Goal: Task Accomplishment & Management: Manage account settings

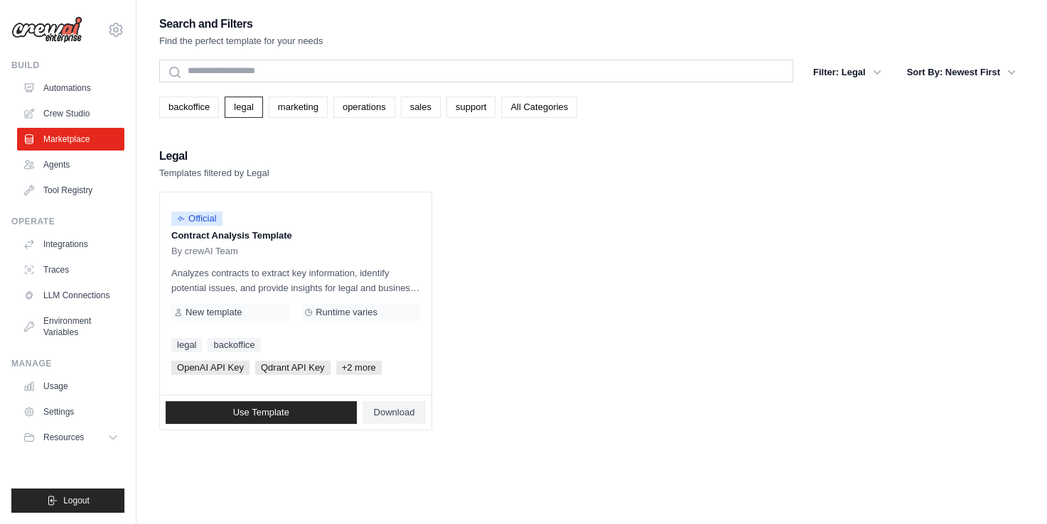
click at [810, 38] on div "Search and Filters Find the perfect template for your needs" at bounding box center [591, 31] width 865 height 34
click at [231, 173] on p "Templates filtered by Legal" at bounding box center [214, 173] width 110 height 14
drag, startPoint x: 231, startPoint y: 173, endPoint x: 185, endPoint y: 155, distance: 49.7
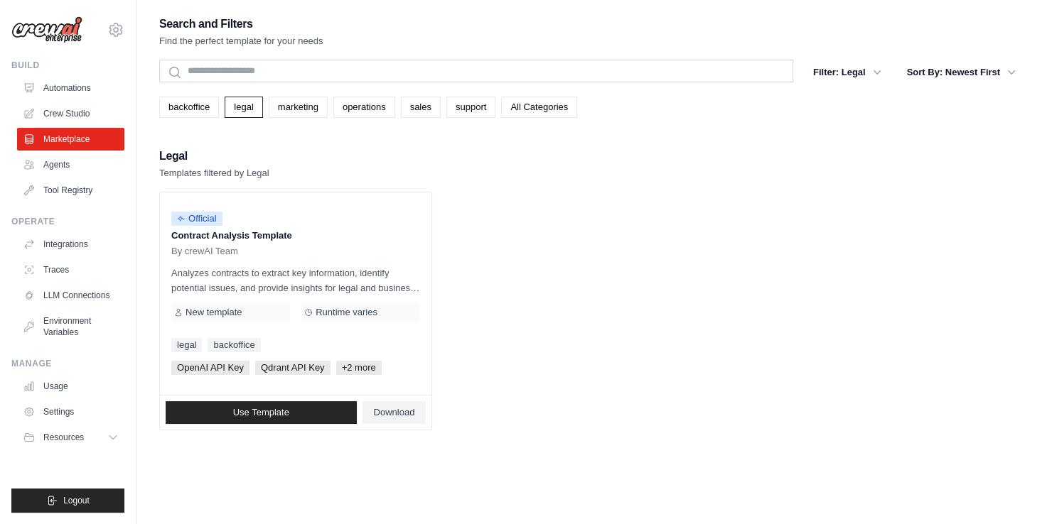
click at [185, 155] on h2 "Legal" at bounding box center [214, 156] width 110 height 20
drag, startPoint x: 185, startPoint y: 155, endPoint x: 215, endPoint y: 166, distance: 32.6
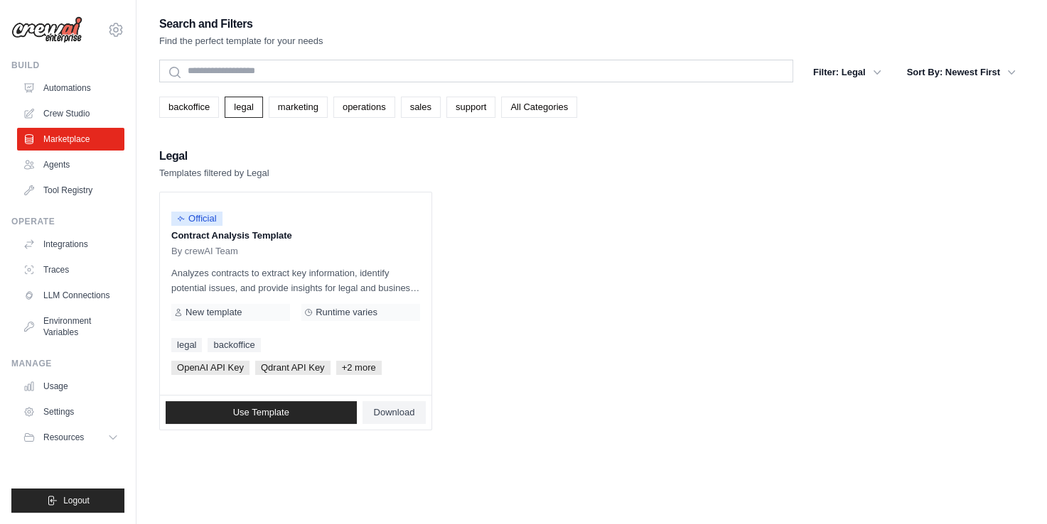
click at [215, 166] on p "Templates filtered by Legal" at bounding box center [214, 173] width 110 height 14
click at [229, 175] on p "Templates filtered by Legal" at bounding box center [214, 173] width 110 height 14
drag, startPoint x: 229, startPoint y: 175, endPoint x: 144, endPoint y: 148, distance: 89.4
click at [144, 148] on div "Search and Filters Find the perfect template for your needs Search Filter: Lega…" at bounding box center [591, 276] width 910 height 524
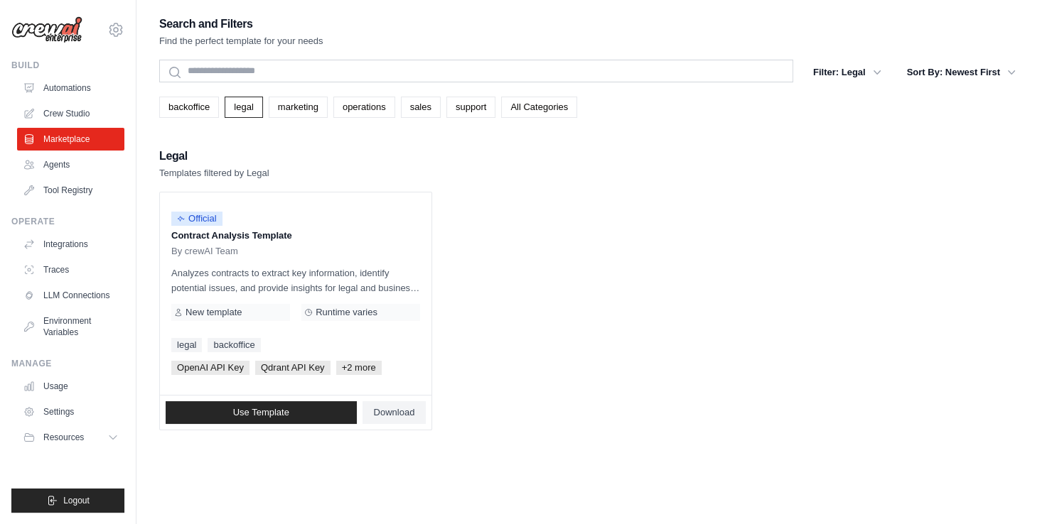
drag, startPoint x: 144, startPoint y: 148, endPoint x: 351, endPoint y: 154, distance: 207.5
click at [351, 154] on div "Legal Templates filtered by Legal" at bounding box center [591, 163] width 865 height 34
click at [242, 166] on p "Templates filtered by Legal" at bounding box center [214, 173] width 110 height 14
click at [207, 180] on p "Templates filtered by Legal" at bounding box center [214, 173] width 110 height 14
click at [57, 158] on link "Agents" at bounding box center [71, 164] width 107 height 23
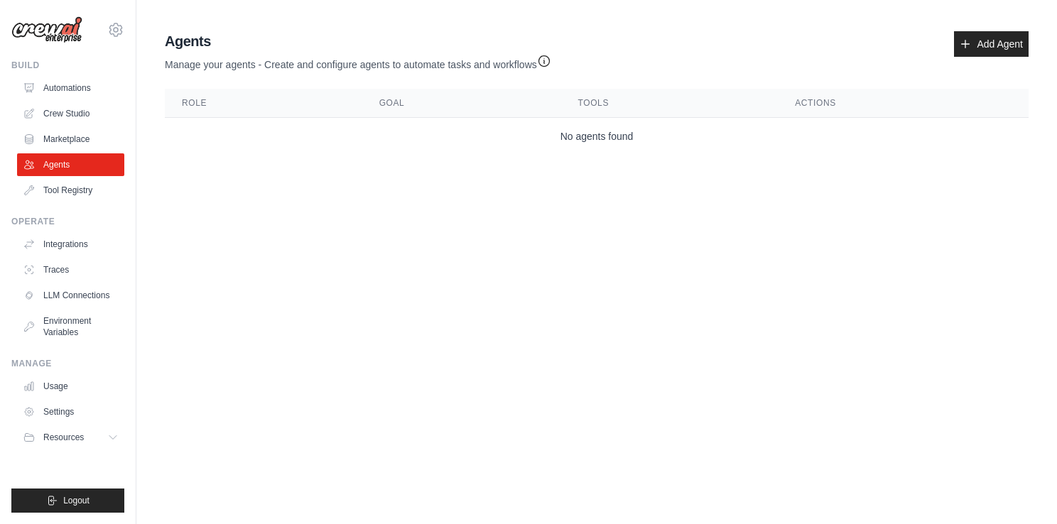
click at [328, 64] on p "Manage your agents - Create and configure agents to automate tasks and workflows" at bounding box center [358, 61] width 387 height 21
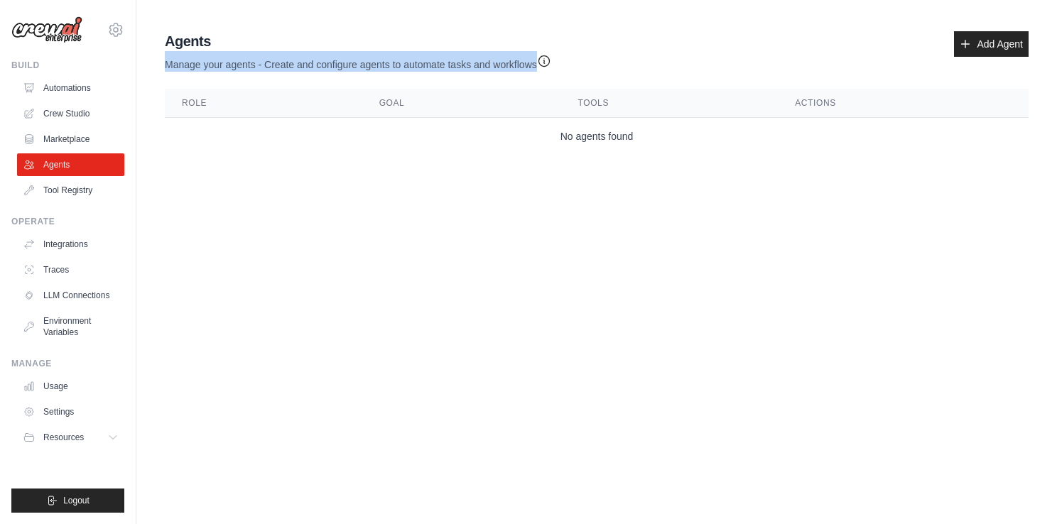
click at [328, 64] on p "Manage your agents - Create and configure agents to automate tasks and workflows" at bounding box center [358, 61] width 387 height 21
drag, startPoint x: 328, startPoint y: 64, endPoint x: 304, endPoint y: 67, distance: 24.4
click at [304, 67] on p "Manage your agents - Create and configure agents to automate tasks and workflows" at bounding box center [358, 61] width 387 height 21
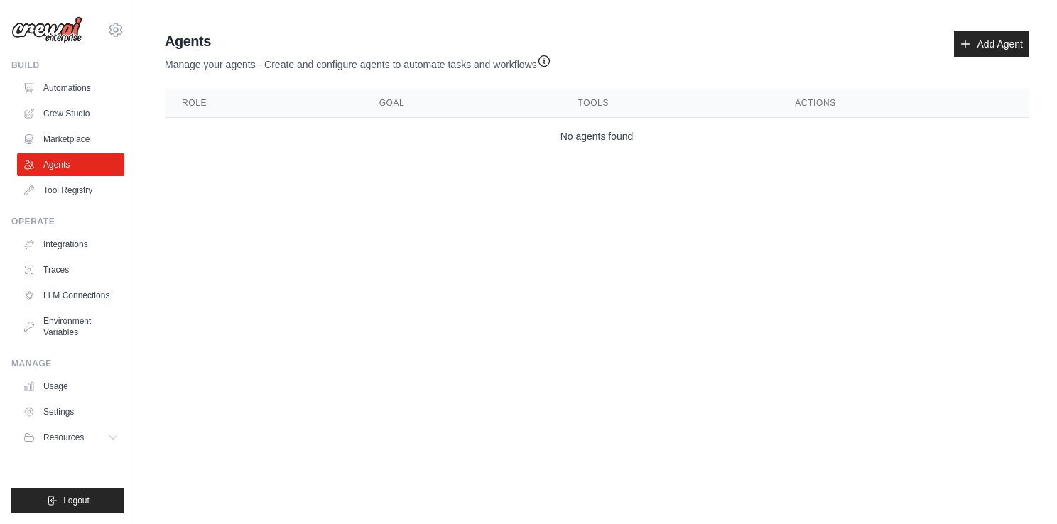
drag, startPoint x: 549, startPoint y: 275, endPoint x: 487, endPoint y: 255, distance: 64.3
click at [549, 275] on body "[EMAIL_ADDRESS][PERSON_NAME][DOMAIN_NAME] Settings Build Automations Crew Studi…" at bounding box center [528, 262] width 1057 height 524
click at [65, 195] on link "Tool Registry" at bounding box center [71, 190] width 107 height 23
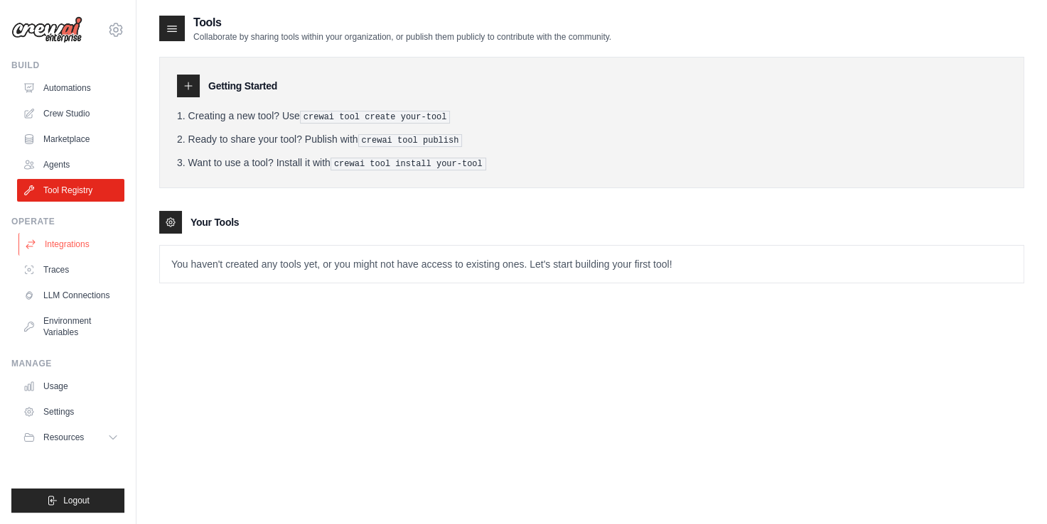
click at [75, 234] on link "Integrations" at bounding box center [71, 244] width 107 height 23
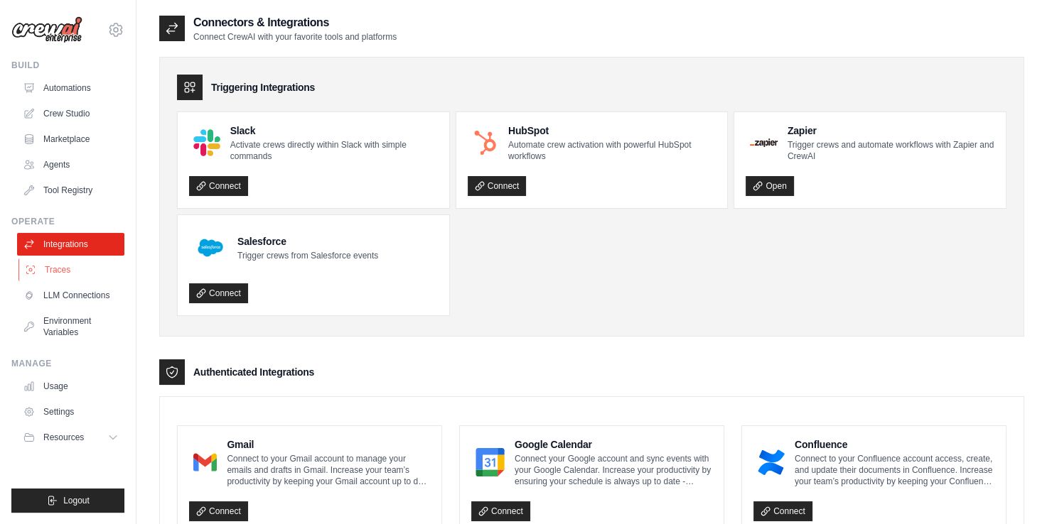
click at [78, 276] on link "Traces" at bounding box center [71, 270] width 107 height 23
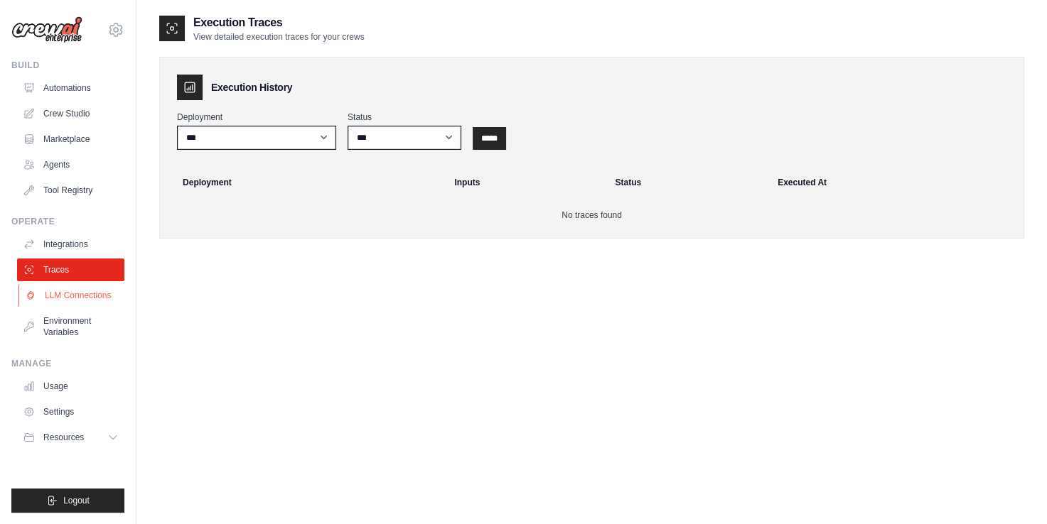
click at [89, 294] on link "LLM Connections" at bounding box center [71, 295] width 107 height 23
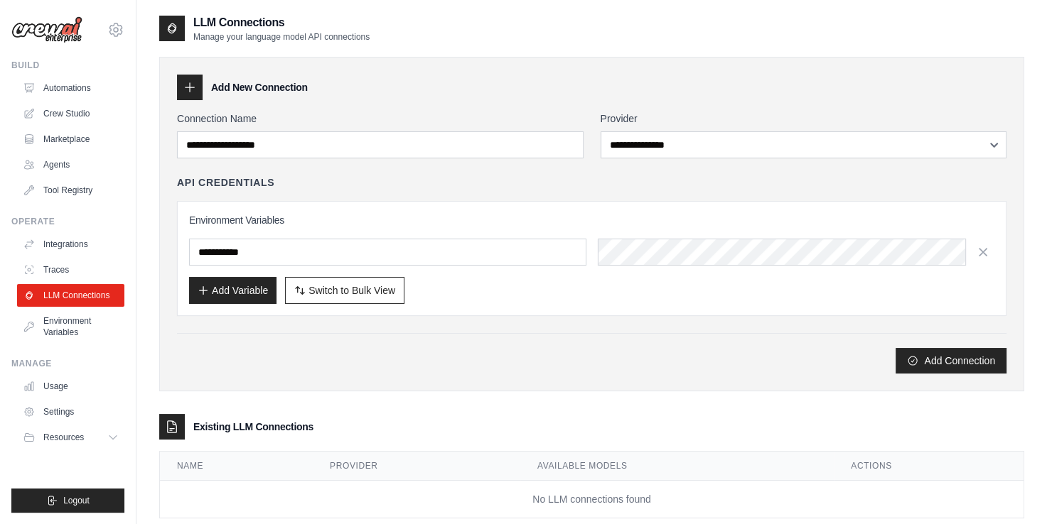
click at [526, 351] on div "Add Connection" at bounding box center [591, 361] width 829 height 26
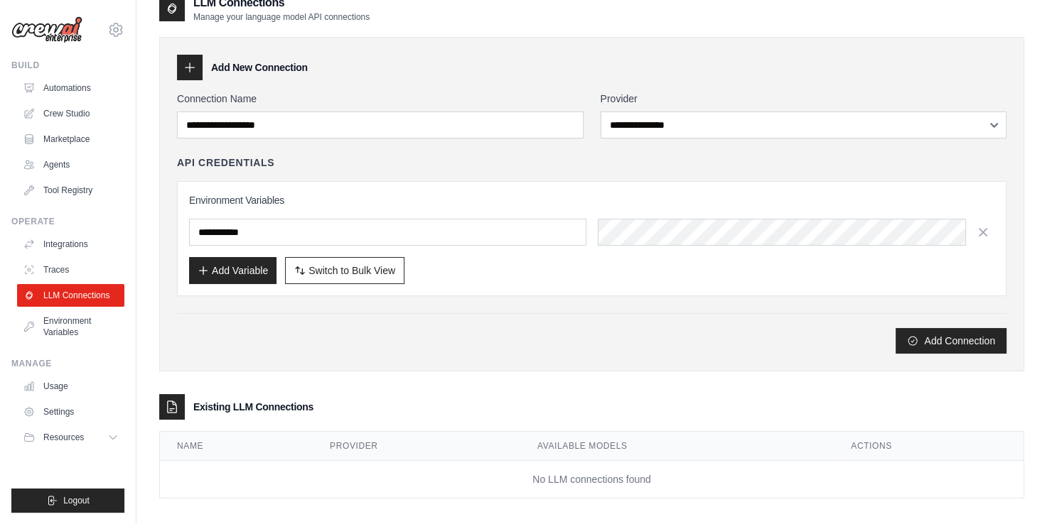
scroll to position [28, 0]
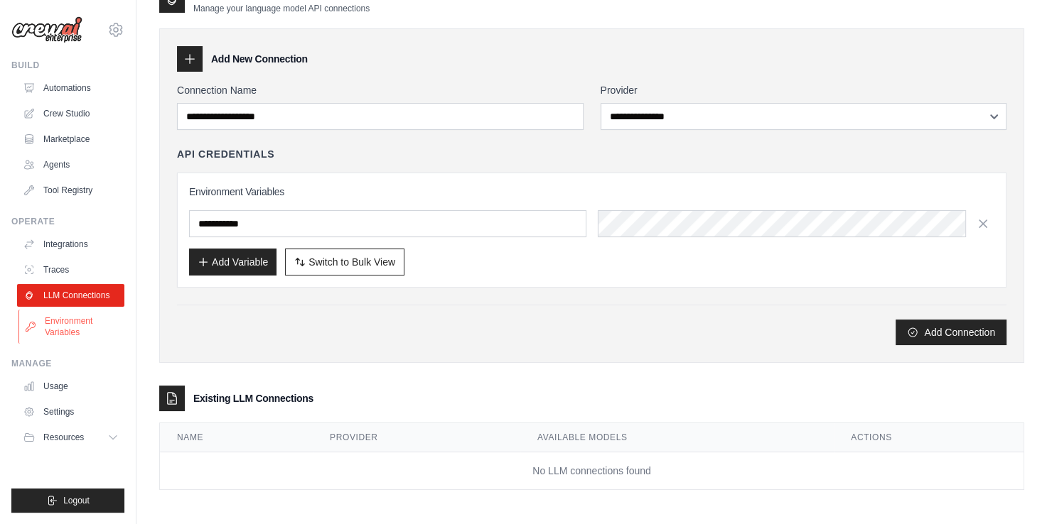
click at [82, 325] on link "Environment Variables" at bounding box center [71, 327] width 107 height 34
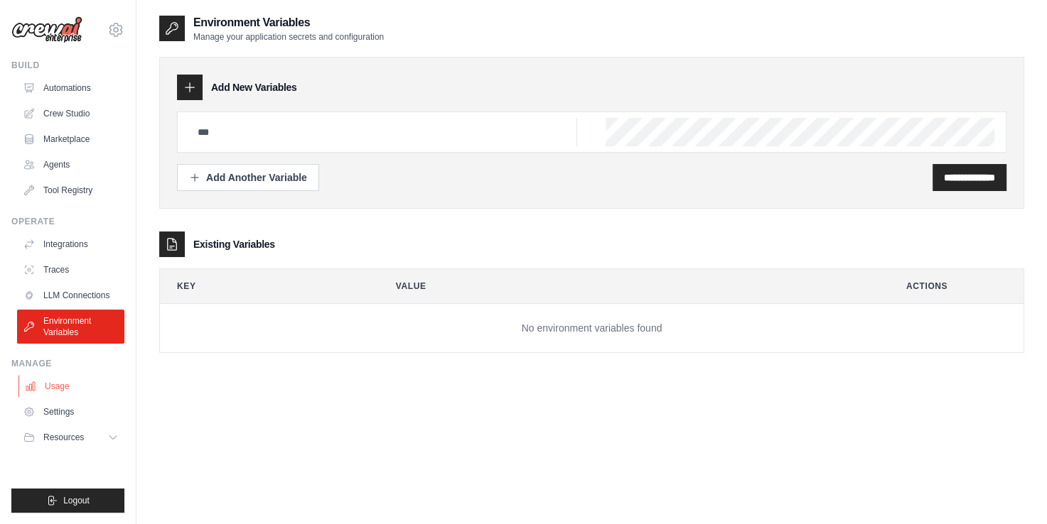
click at [63, 383] on link "Usage" at bounding box center [71, 386] width 107 height 23
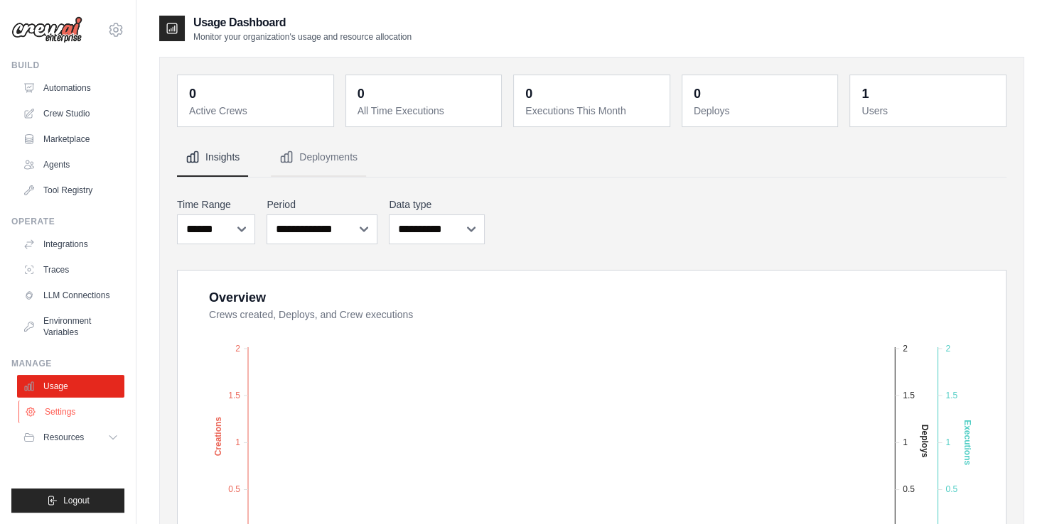
click at [75, 408] on link "Settings" at bounding box center [71, 412] width 107 height 23
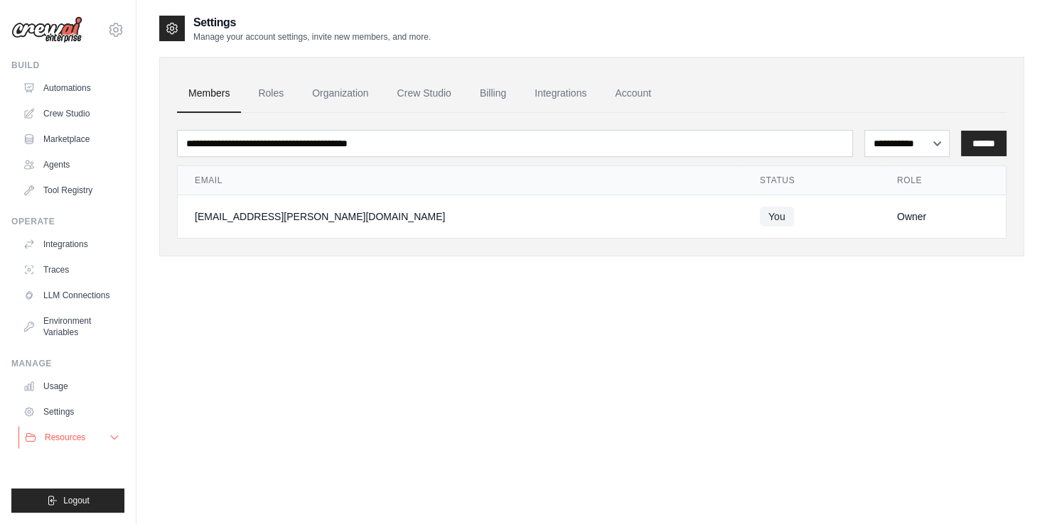
click at [77, 434] on span "Resources" at bounding box center [65, 437] width 40 height 11
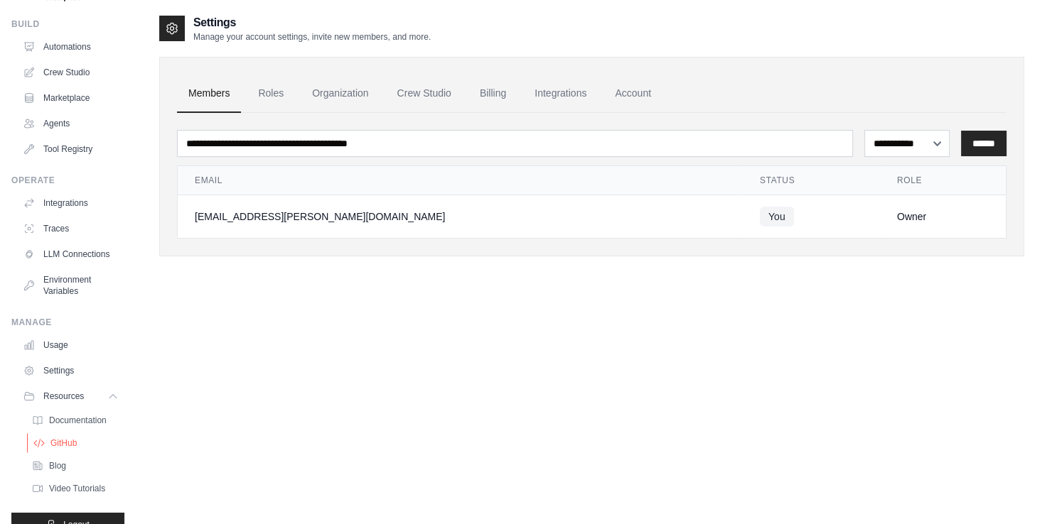
scroll to position [76, 0]
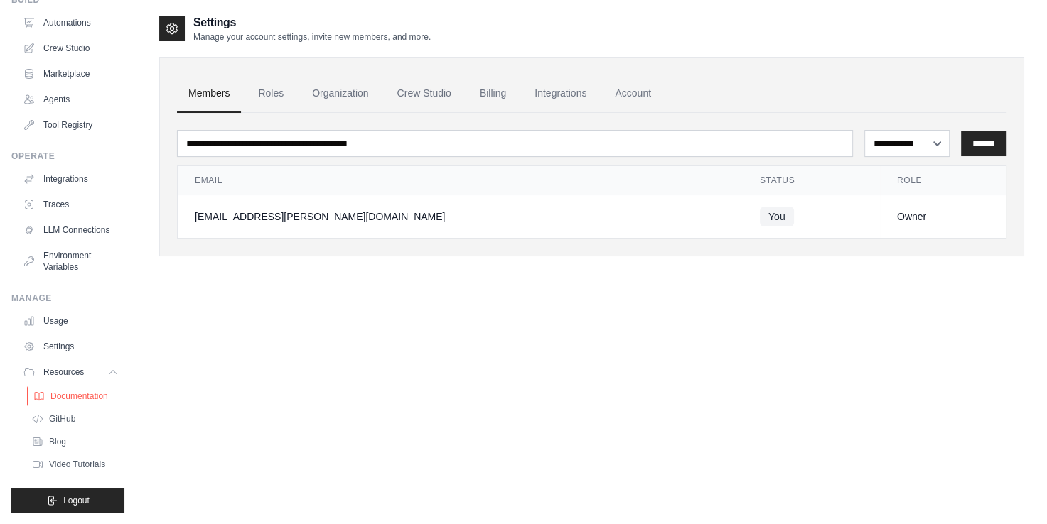
click at [80, 400] on span "Documentation" at bounding box center [79, 396] width 58 height 11
click at [45, 219] on link "LLM Connections" at bounding box center [71, 230] width 107 height 23
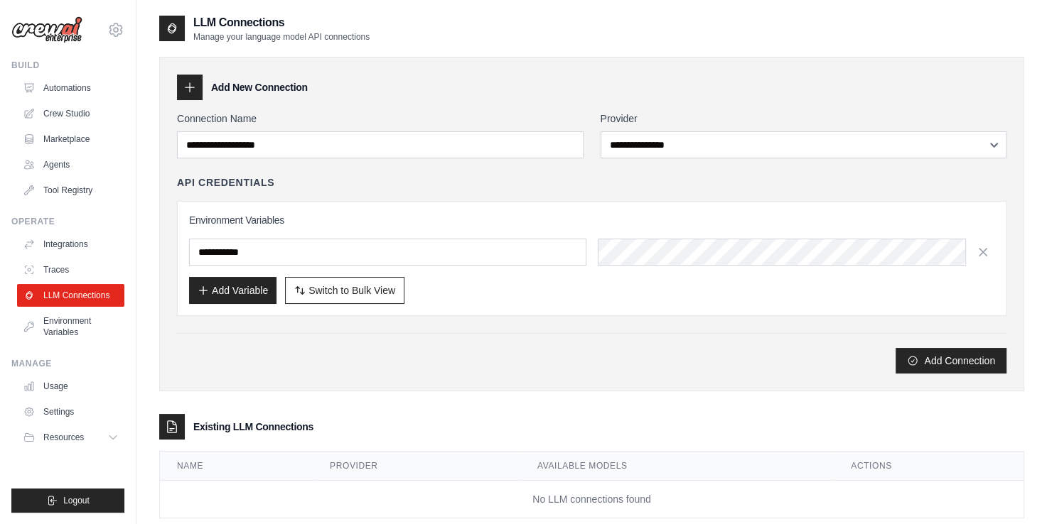
click at [373, 333] on div "Add Connection" at bounding box center [591, 353] width 829 height 40
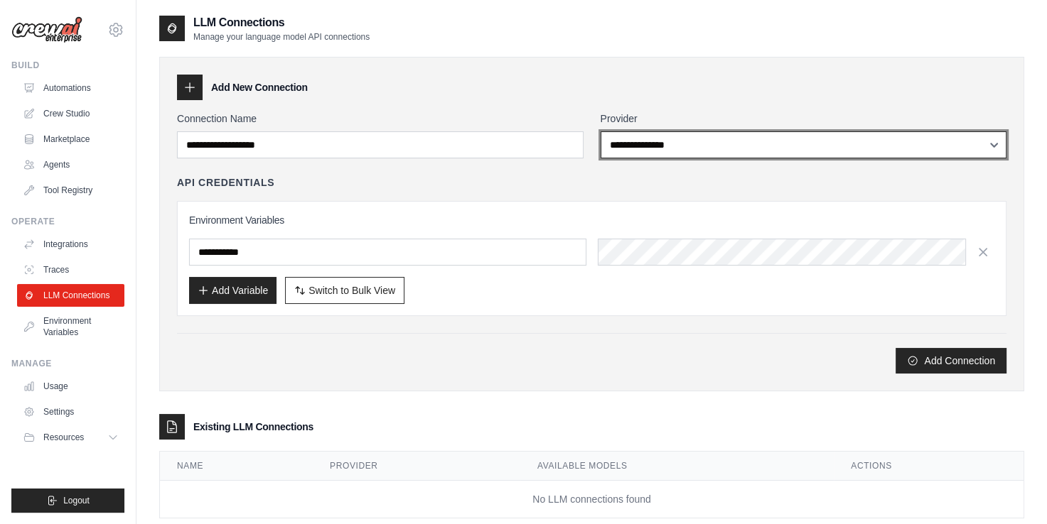
click at [671, 146] on select "**********" at bounding box center [803, 144] width 406 height 27
select select "******"
click at [600, 131] on select "**********" at bounding box center [803, 144] width 406 height 27
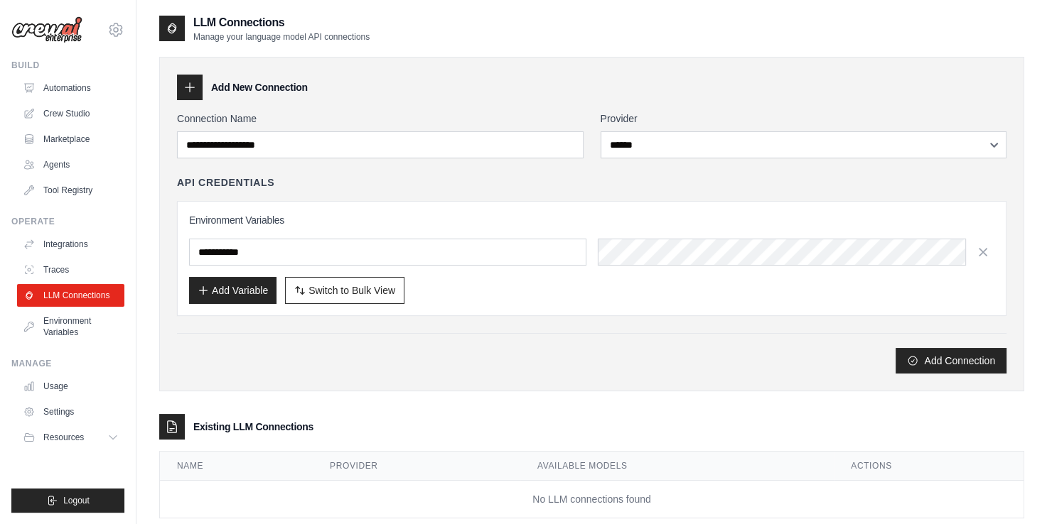
click at [585, 90] on div "Add New Connection" at bounding box center [591, 88] width 829 height 26
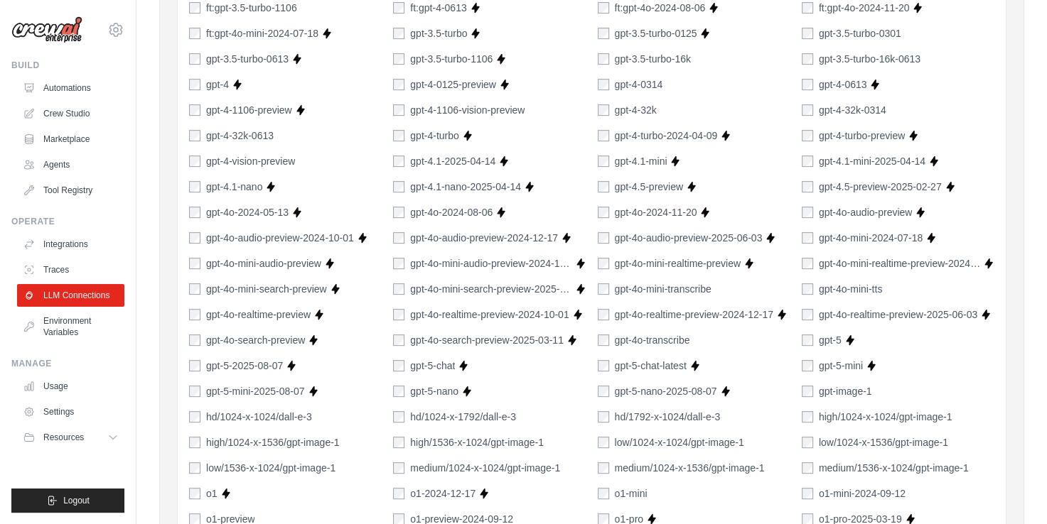
scroll to position [568, 0]
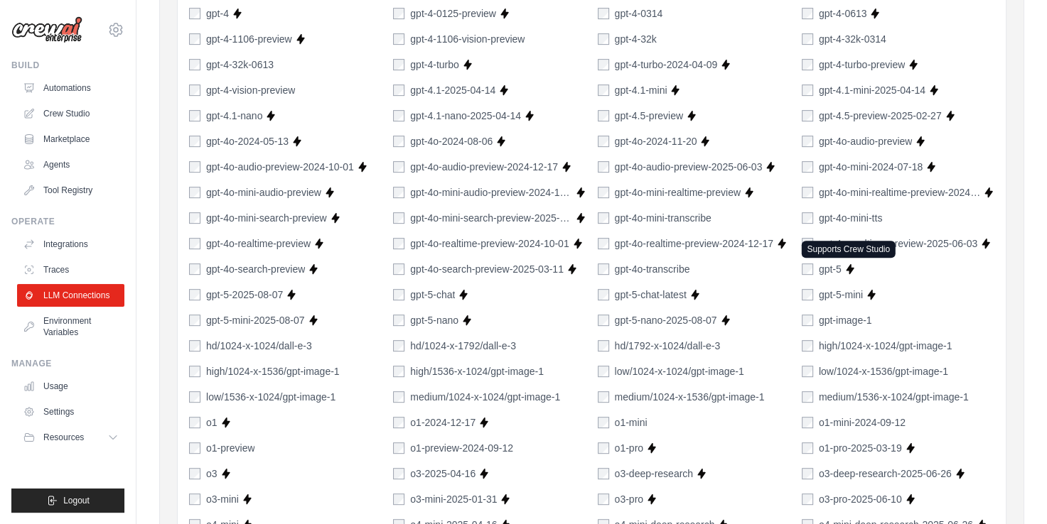
click at [850, 269] on icon at bounding box center [849, 269] width 8 height 10
click at [824, 269] on label "gpt-5" at bounding box center [829, 269] width 23 height 14
click at [818, 269] on label "gpt-5" at bounding box center [829, 269] width 23 height 14
click at [775, 280] on div "1024-x-1024/dall-e-2 256-x-256/dall-e-2 512-x-512/dall-e-2 chatgpt-4o-latest Su…" at bounding box center [591, 257] width 805 height 756
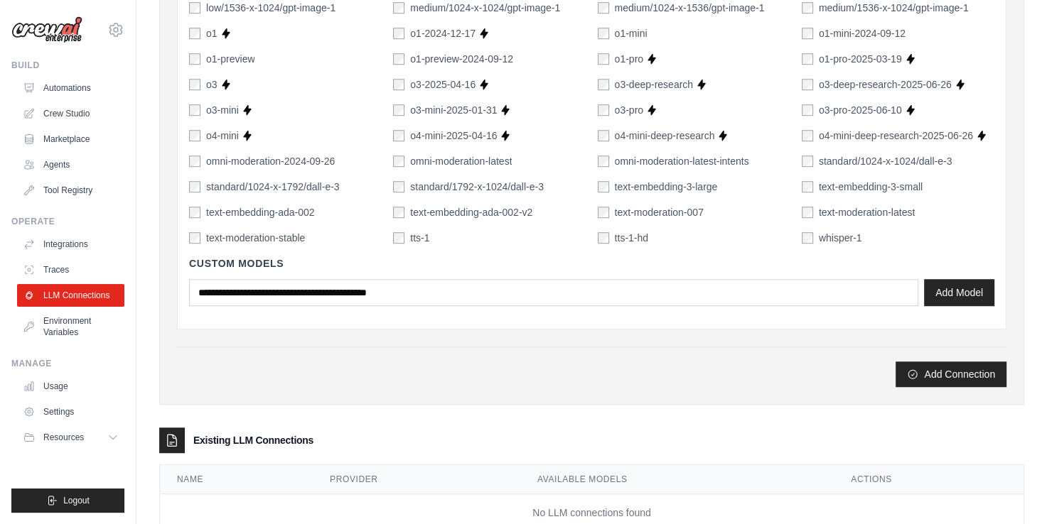
scroll to position [995, 0]
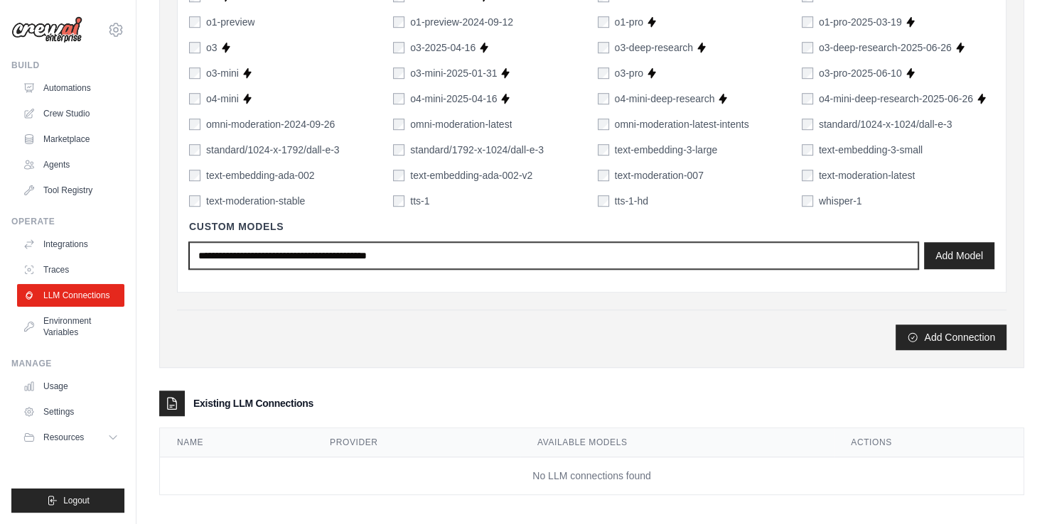
click at [691, 257] on input "text" at bounding box center [553, 255] width 729 height 27
click at [698, 254] on input "text" at bounding box center [553, 255] width 729 height 27
drag, startPoint x: 488, startPoint y: 254, endPoint x: 441, endPoint y: 254, distance: 46.9
click at [470, 254] on input "text" at bounding box center [553, 255] width 729 height 27
click at [414, 254] on input "text" at bounding box center [553, 255] width 729 height 27
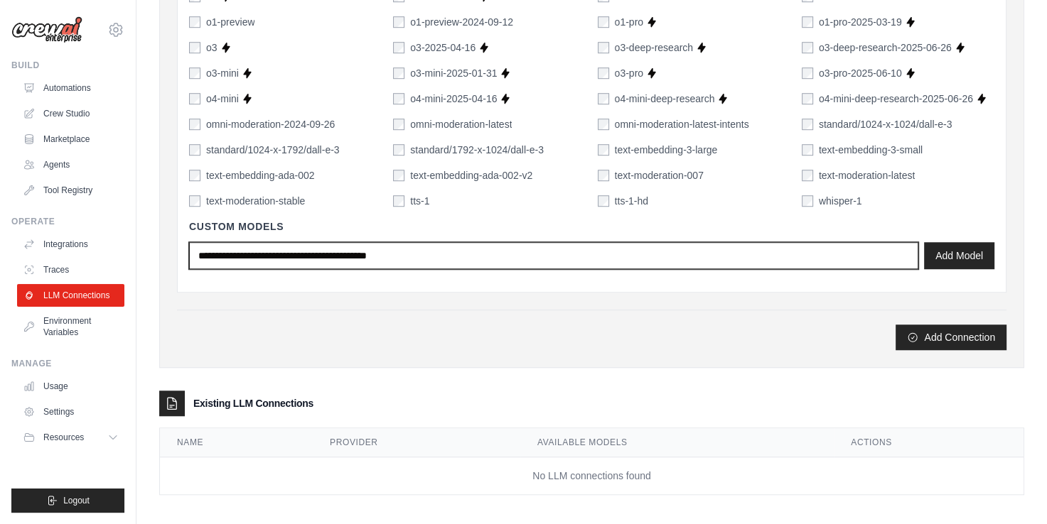
click at [412, 254] on input "text" at bounding box center [553, 255] width 729 height 27
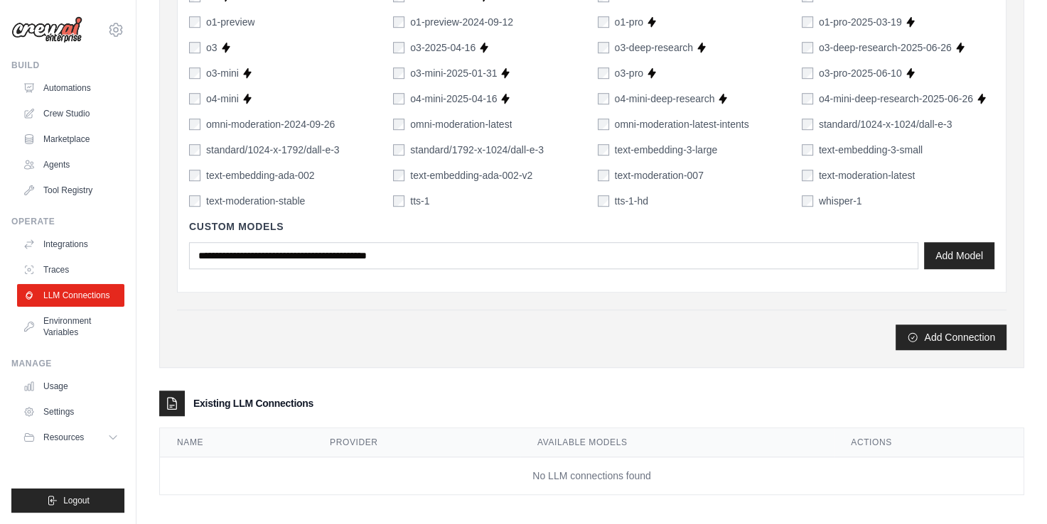
click at [234, 226] on h4 "Custom Models" at bounding box center [591, 227] width 805 height 14
drag, startPoint x: 234, startPoint y: 226, endPoint x: 218, endPoint y: 229, distance: 16.0
click at [218, 229] on h4 "Custom Models" at bounding box center [591, 227] width 805 height 14
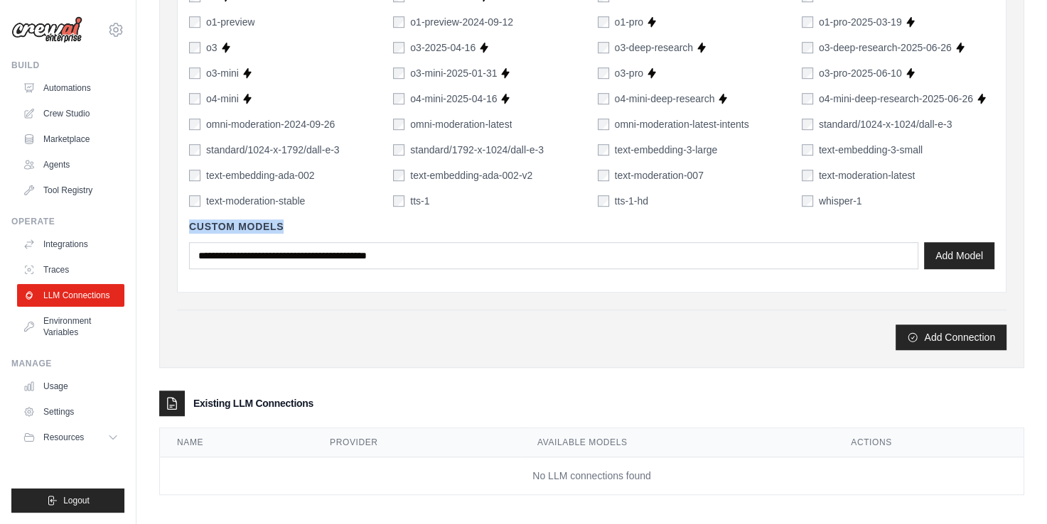
click at [227, 225] on h4 "Custom Models" at bounding box center [591, 227] width 805 height 14
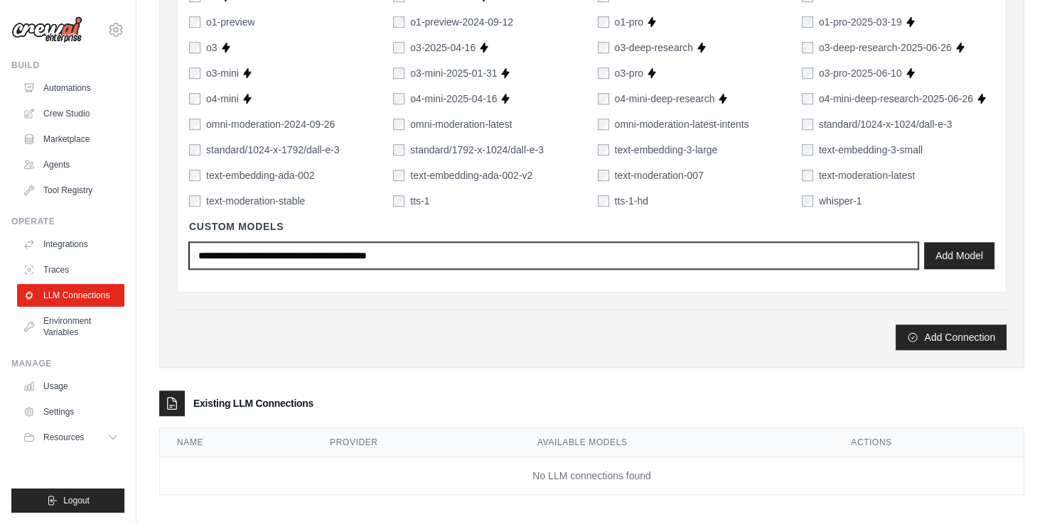
drag, startPoint x: 227, startPoint y: 225, endPoint x: 244, endPoint y: 247, distance: 28.4
click at [244, 247] on input "text" at bounding box center [553, 255] width 729 height 27
click at [266, 258] on input "text" at bounding box center [553, 255] width 729 height 27
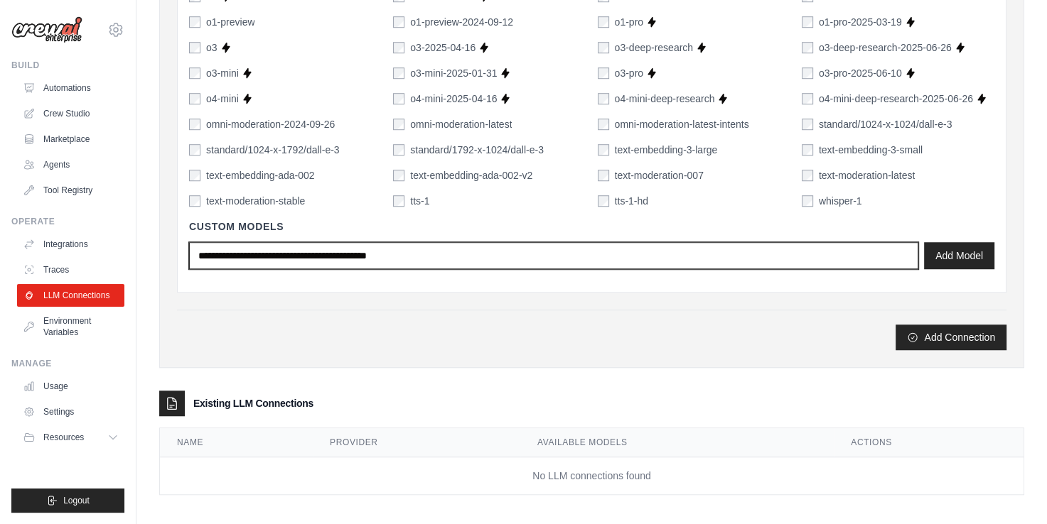
click at [266, 258] on input "text" at bounding box center [553, 255] width 729 height 27
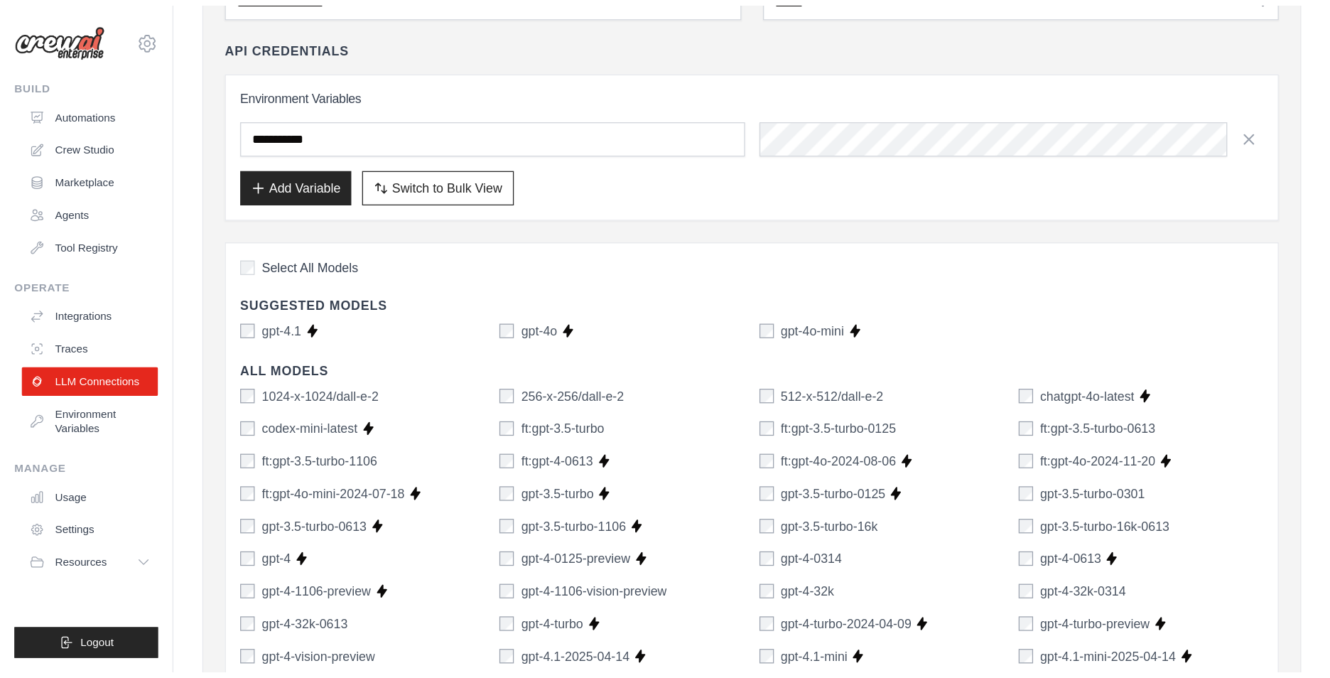
scroll to position [0, 0]
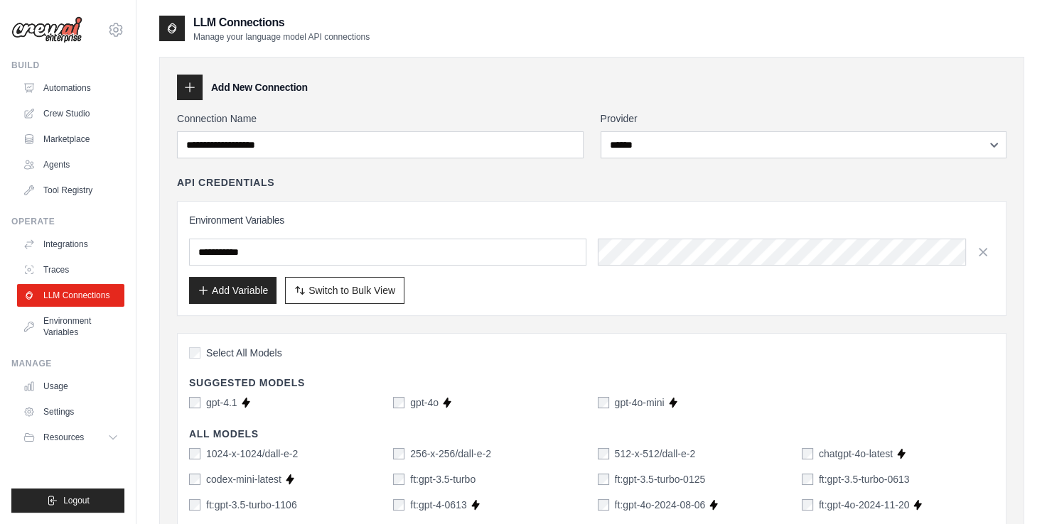
click at [415, 204] on div "Environment Variables Add Variable Switch to Bulk View Switch to Table View" at bounding box center [591, 258] width 829 height 115
click at [485, 259] on input "text" at bounding box center [387, 252] width 397 height 27
click at [443, 201] on div "Environment Variables Add Variable Switch to Bulk View Switch to Table View" at bounding box center [591, 258] width 829 height 115
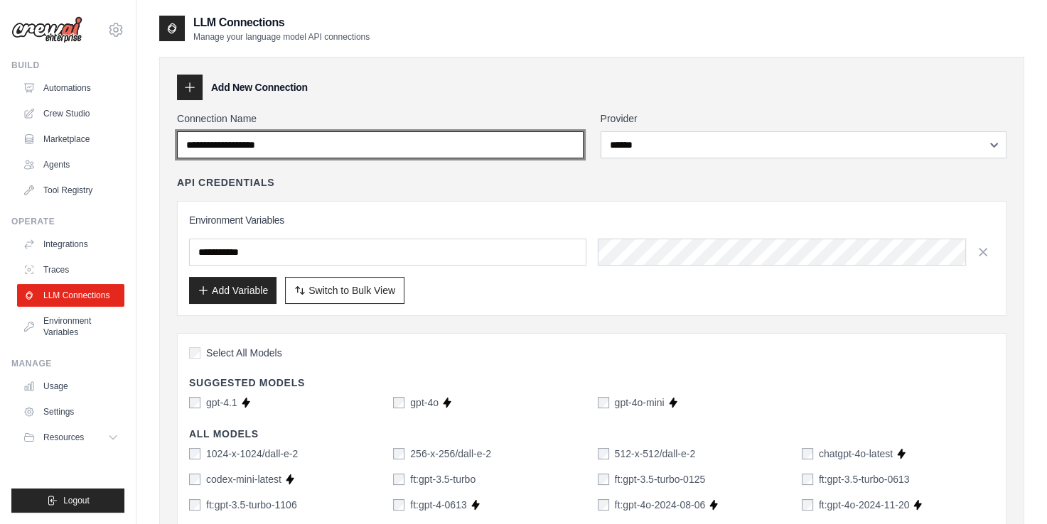
click at [358, 138] on input "Connection Name" at bounding box center [380, 144] width 406 height 27
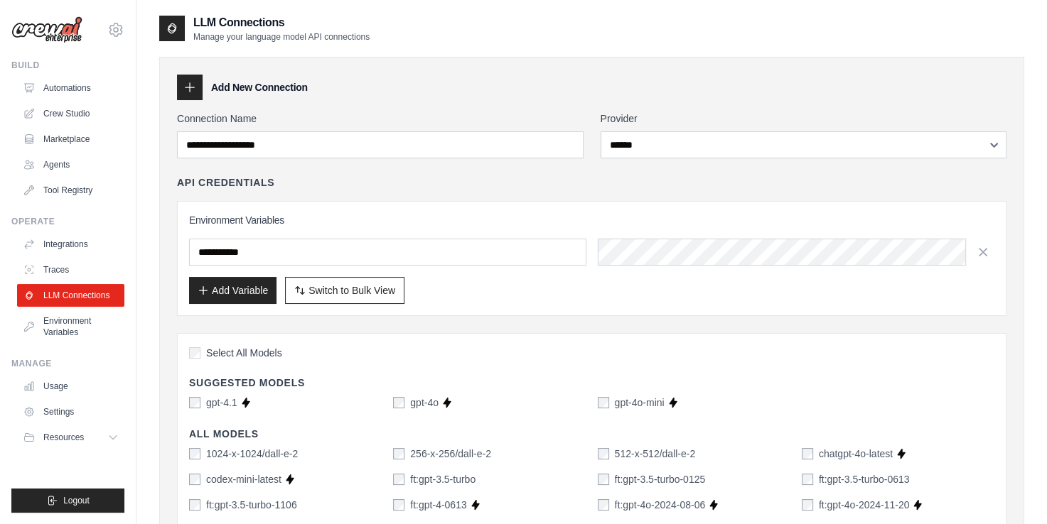
click at [348, 186] on div "API Credentials" at bounding box center [591, 182] width 829 height 14
click at [68, 81] on link "Automations" at bounding box center [71, 88] width 107 height 23
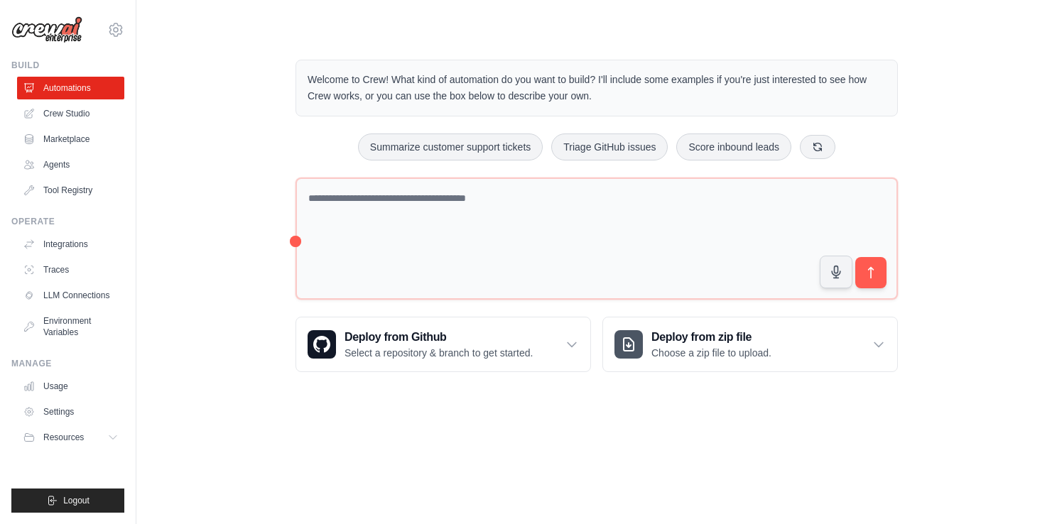
click at [402, 82] on p "Welcome to Crew! What kind of automation do you want to build? I'll include som…" at bounding box center [597, 88] width 578 height 33
click at [343, 82] on p "Welcome to Crew! What kind of automation do you want to build? I'll include som…" at bounding box center [597, 88] width 578 height 33
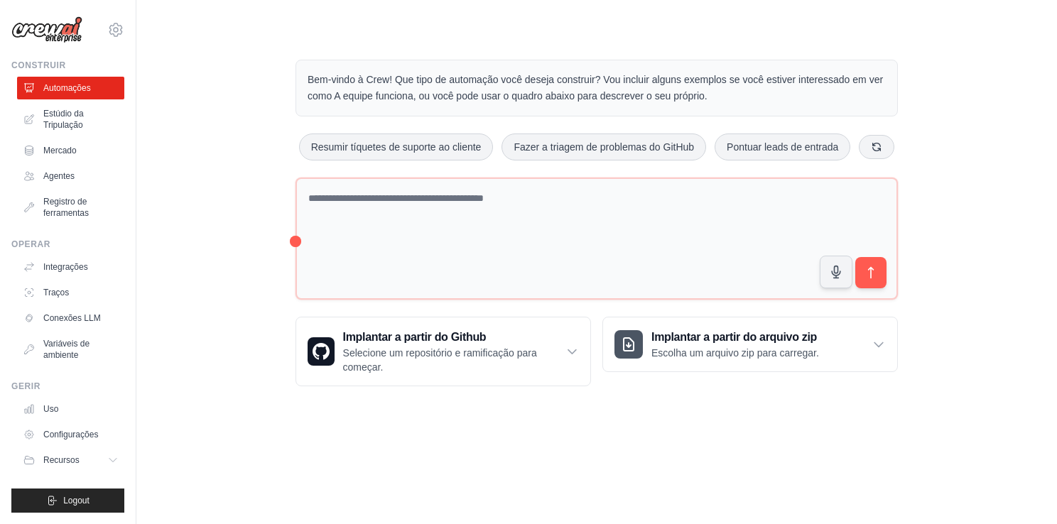
click at [202, 177] on div "Bem-vindo à Crew! Que tipo de automação você deseja construir? Vou incluir algu…" at bounding box center [596, 223] width 875 height 372
click at [507, 89] on p "Bem-vindo à Crew! Que tipo de automação você deseja construir? Vou incluir algu…" at bounding box center [597, 88] width 578 height 33
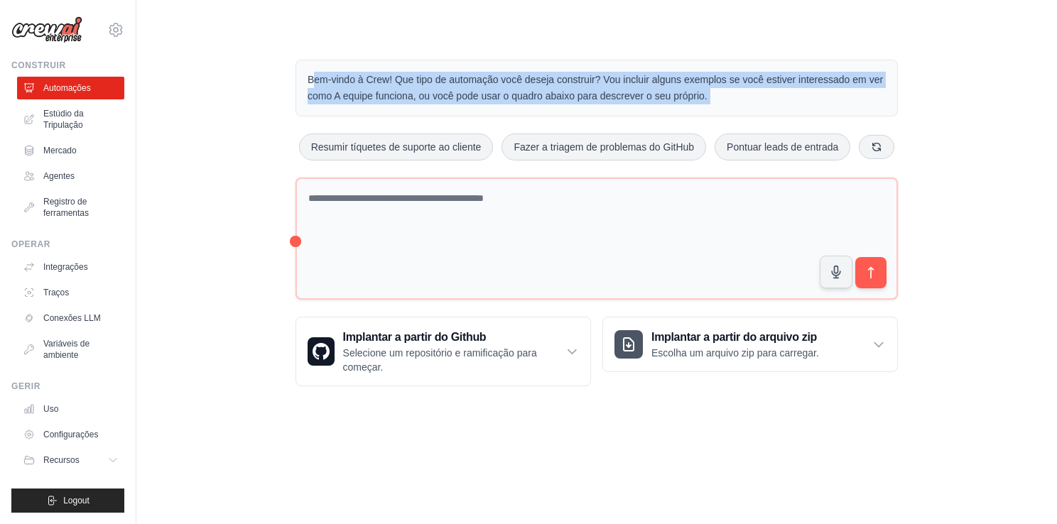
click at [507, 89] on p "Bem-vindo à Crew! Que tipo de automação você deseja construir? Vou incluir algu…" at bounding box center [597, 88] width 578 height 33
drag, startPoint x: 507, startPoint y: 89, endPoint x: 686, endPoint y: 82, distance: 179.2
click at [686, 82] on p "Bem-vindo à Crew! Que tipo de automação você deseja construir? Vou incluir algu…" at bounding box center [597, 88] width 578 height 33
click at [733, 82] on p "Bem-vindo à Crew! Que tipo de automação você deseja construir? Vou incluir algu…" at bounding box center [597, 88] width 578 height 33
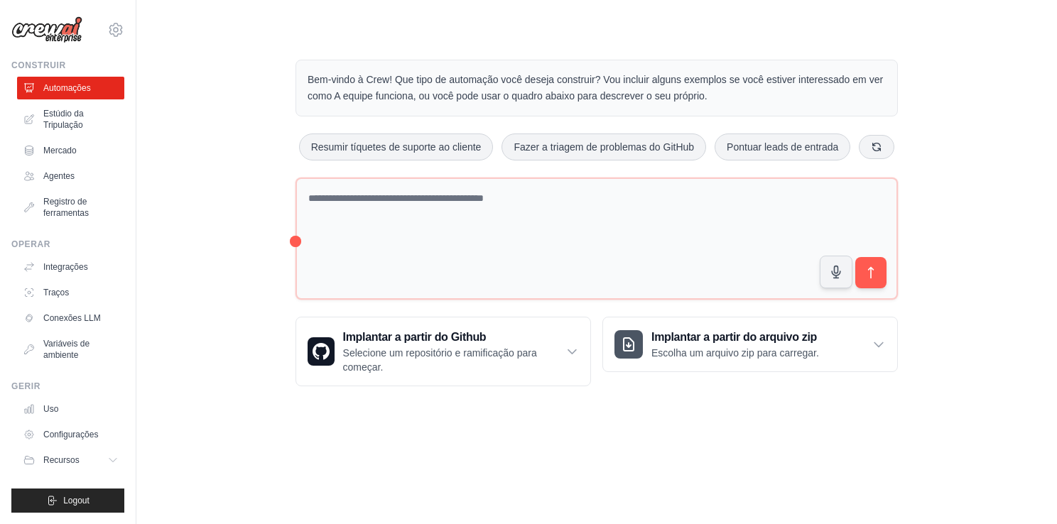
click at [702, 92] on p "Bem-vindo à Crew! Que tipo de automação você deseja construir? Vou incluir algu…" at bounding box center [597, 88] width 578 height 33
click at [701, 92] on p "Bem-vindo à Crew! Que tipo de automação você deseja construir? Vou incluir algu…" at bounding box center [597, 88] width 578 height 33
click at [909, 118] on div "Bem-vindo à Crew! Que tipo de automação você deseja construir? Vou incluir algu…" at bounding box center [597, 223] width 637 height 372
